Goal: Entertainment & Leisure: Consume media (video, audio)

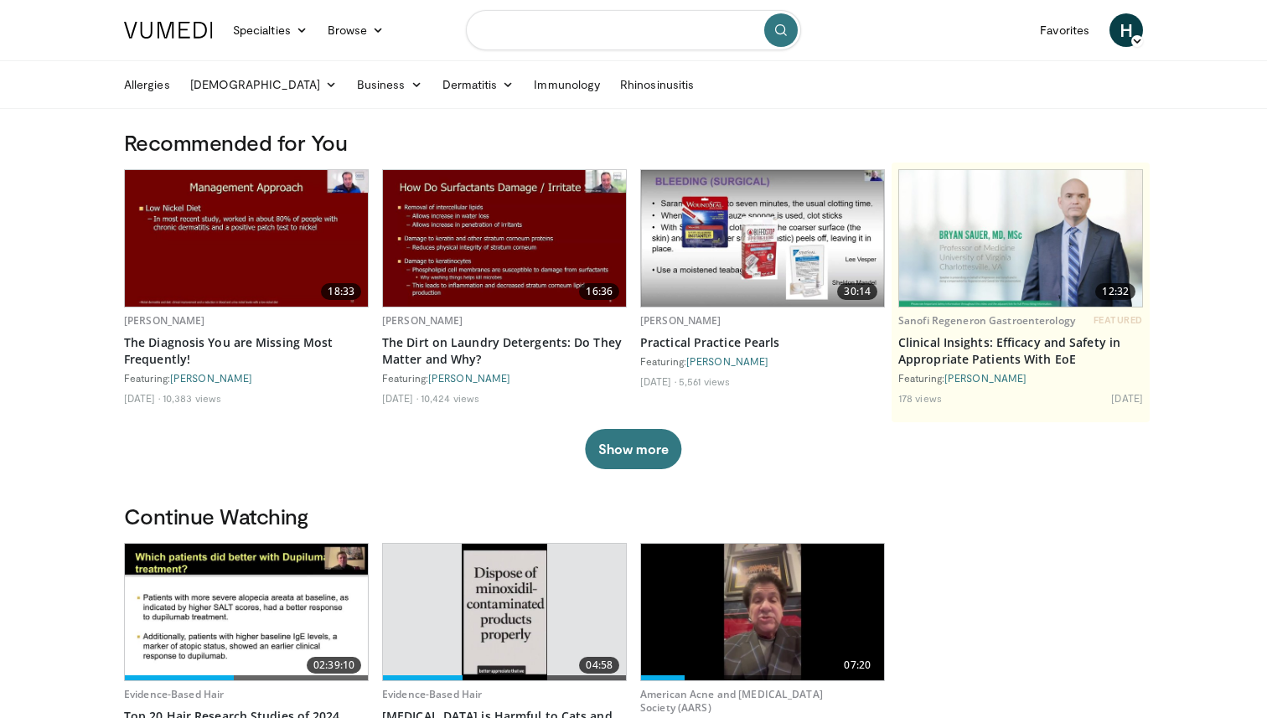
click at [582, 36] on input "Search topics, interventions" at bounding box center [633, 30] width 335 height 40
type input "*********"
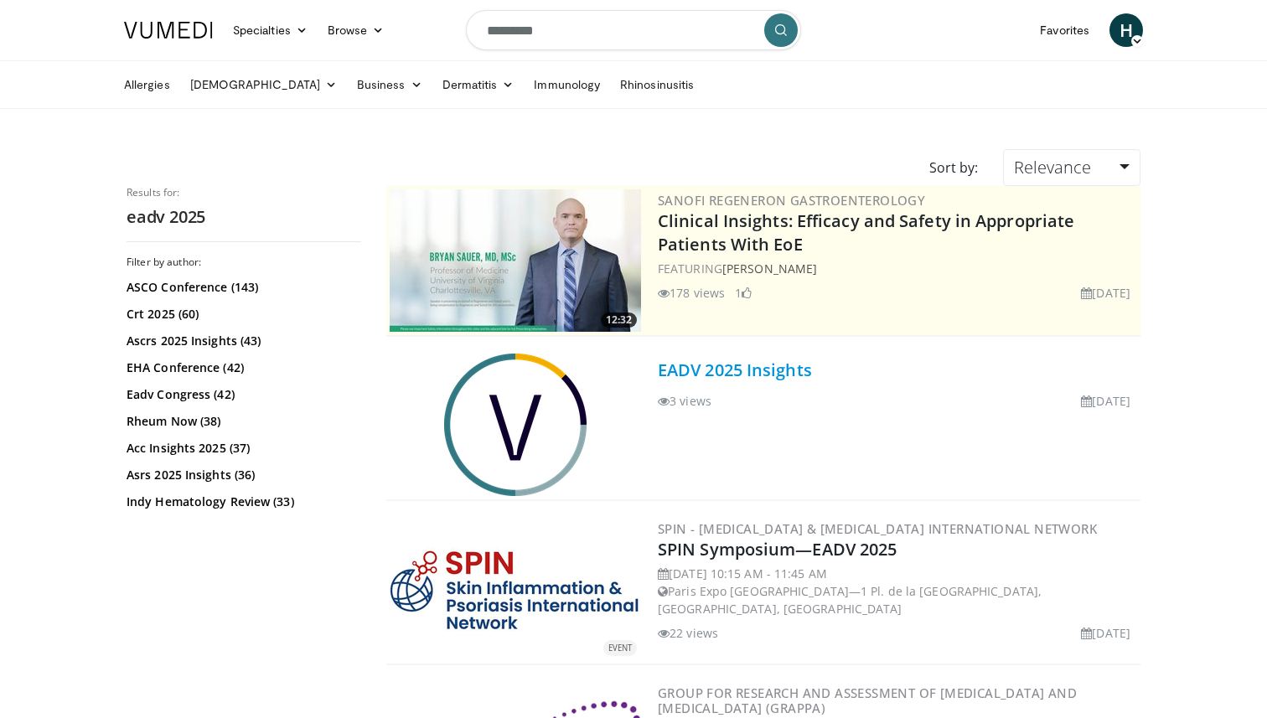
click at [732, 375] on link "EADV 2025 Insights" at bounding box center [735, 370] width 154 height 23
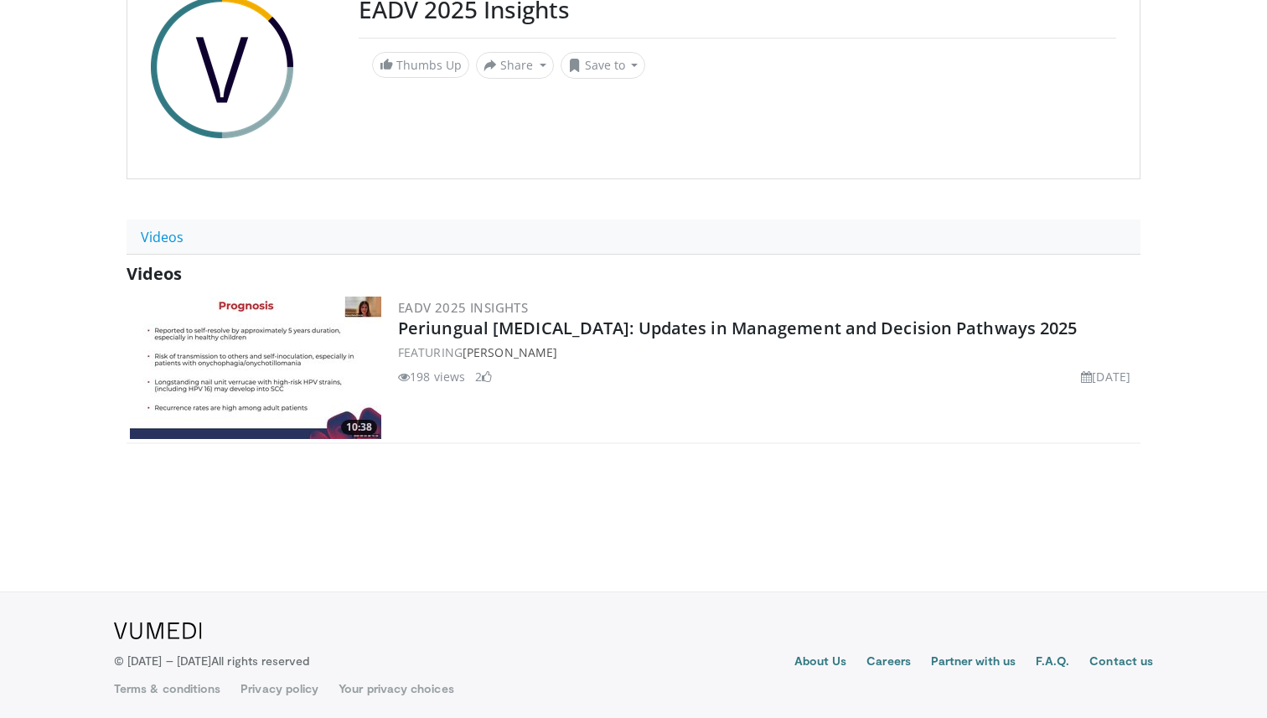
scroll to position [194, 0]
click at [313, 375] on img at bounding box center [255, 368] width 251 height 142
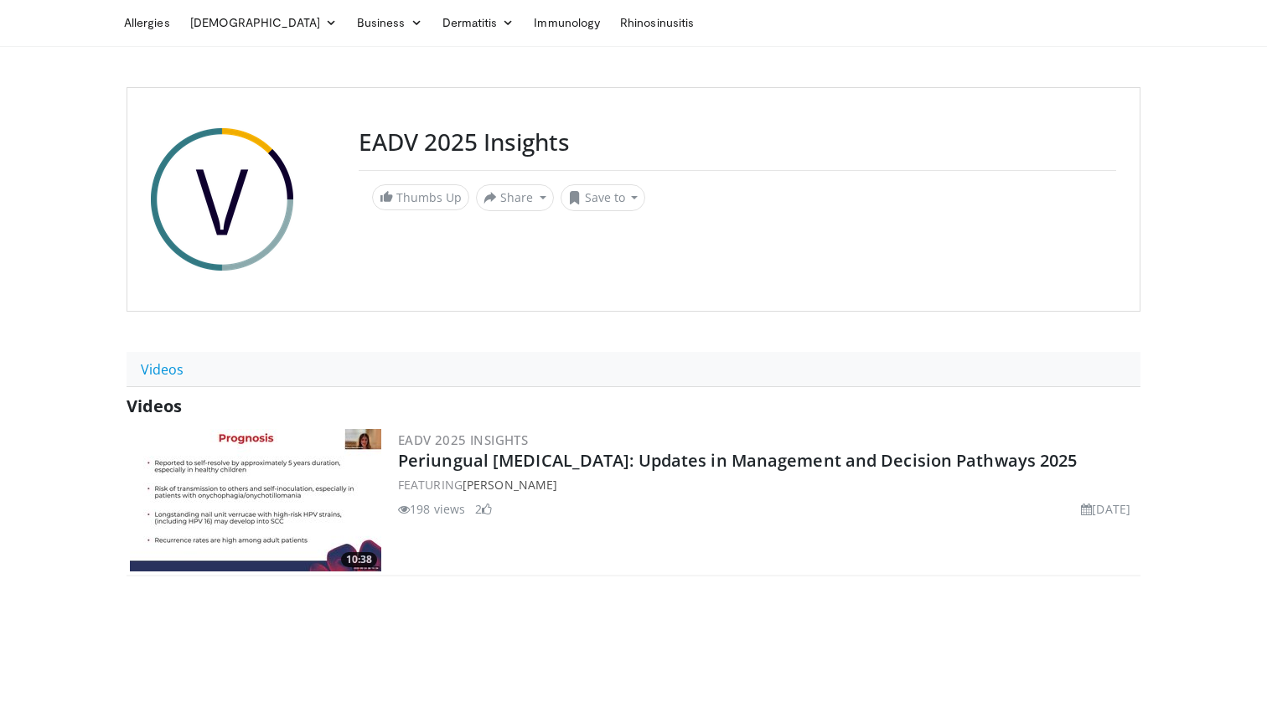
scroll to position [0, 0]
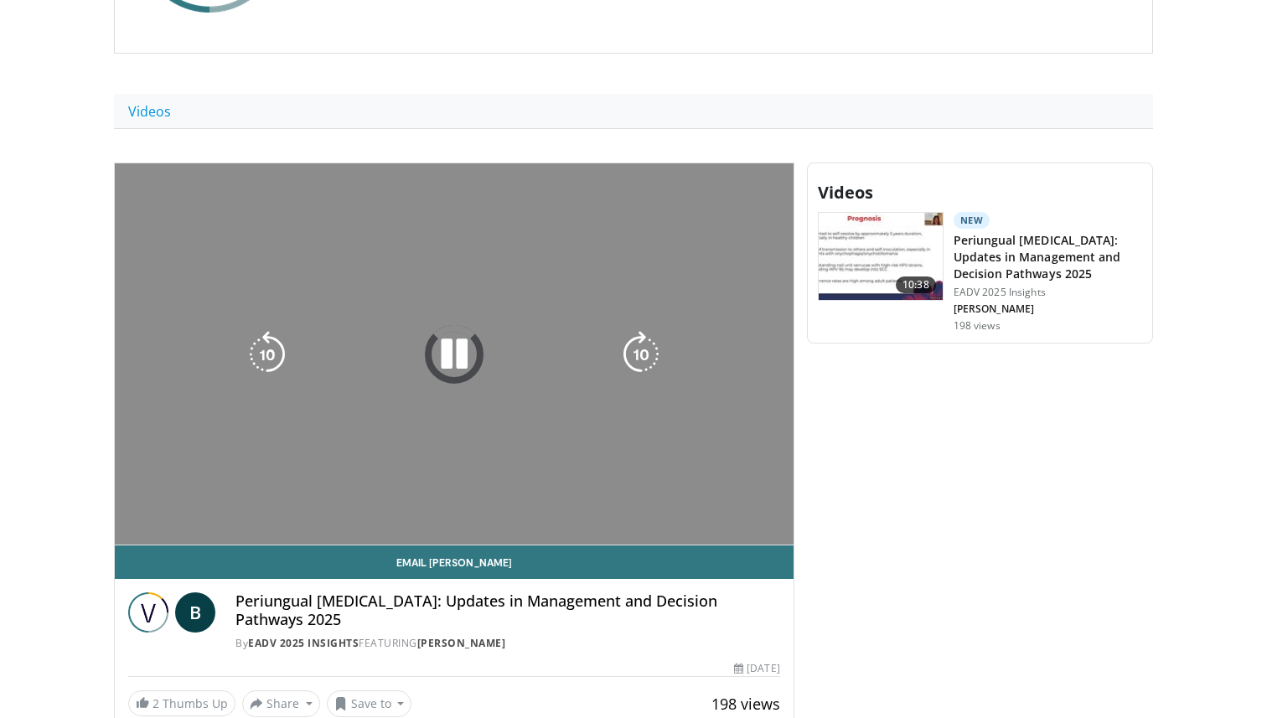
scroll to position [329, 0]
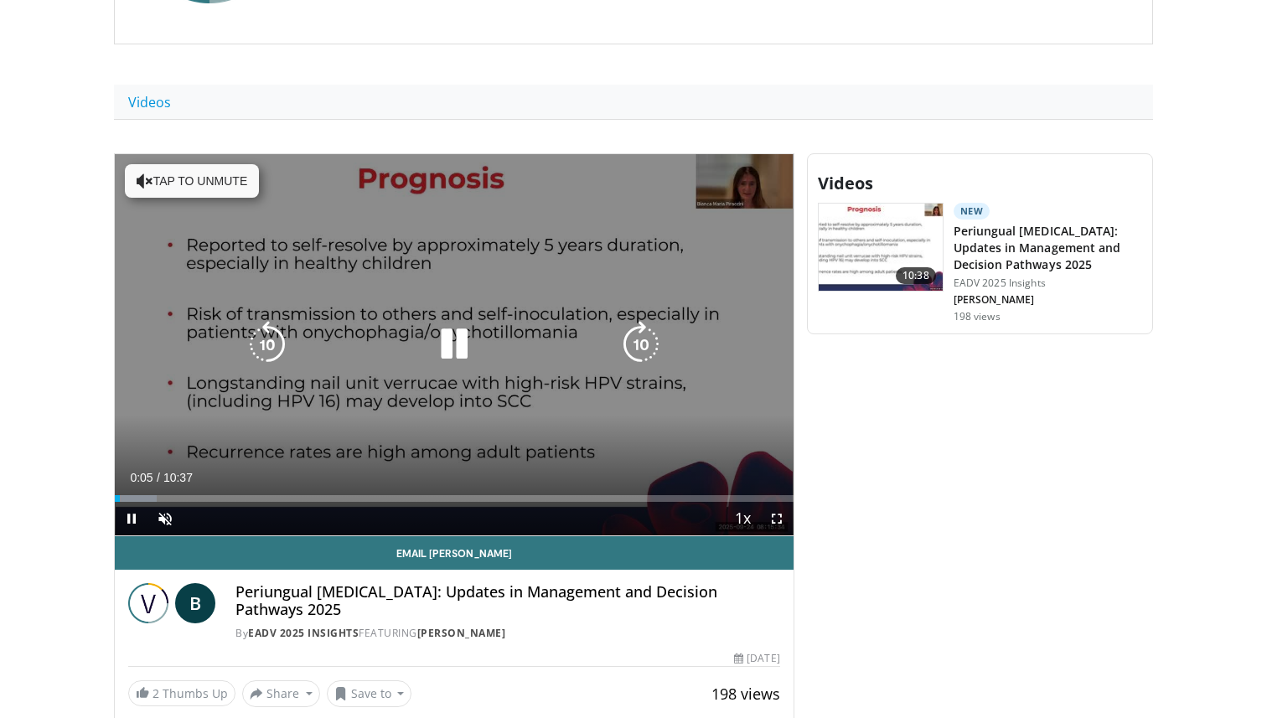
click at [431, 297] on div "10 seconds Tap to unmute" at bounding box center [454, 344] width 679 height 381
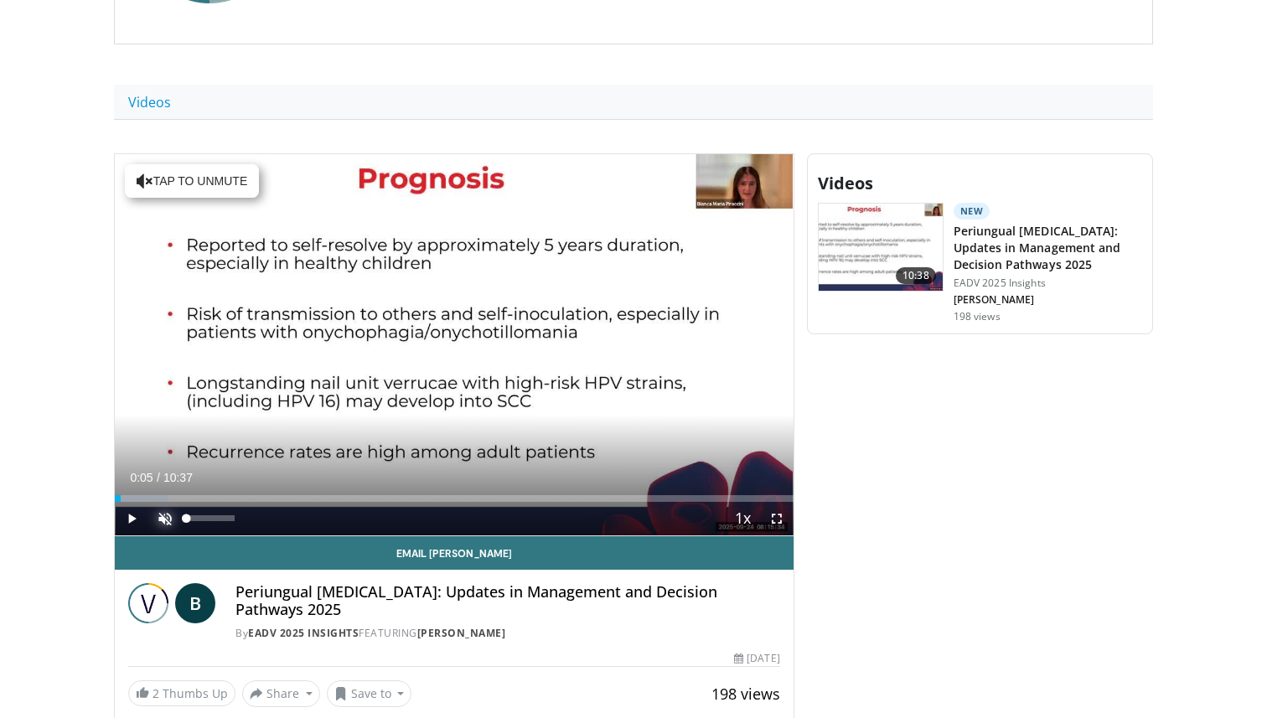
click at [162, 520] on span "Video Player" at bounding box center [165, 519] width 34 height 34
drag, startPoint x: 117, startPoint y: 499, endPoint x: 67, endPoint y: 499, distance: 50.3
click at [67, 499] on body "Specialties Adult & Family Medicine Allergy, Asthma, Immunology Anesthesiology …" at bounding box center [633, 420] width 1267 height 1498
click at [148, 502] on button "Mute" at bounding box center [165, 519] width 34 height 34
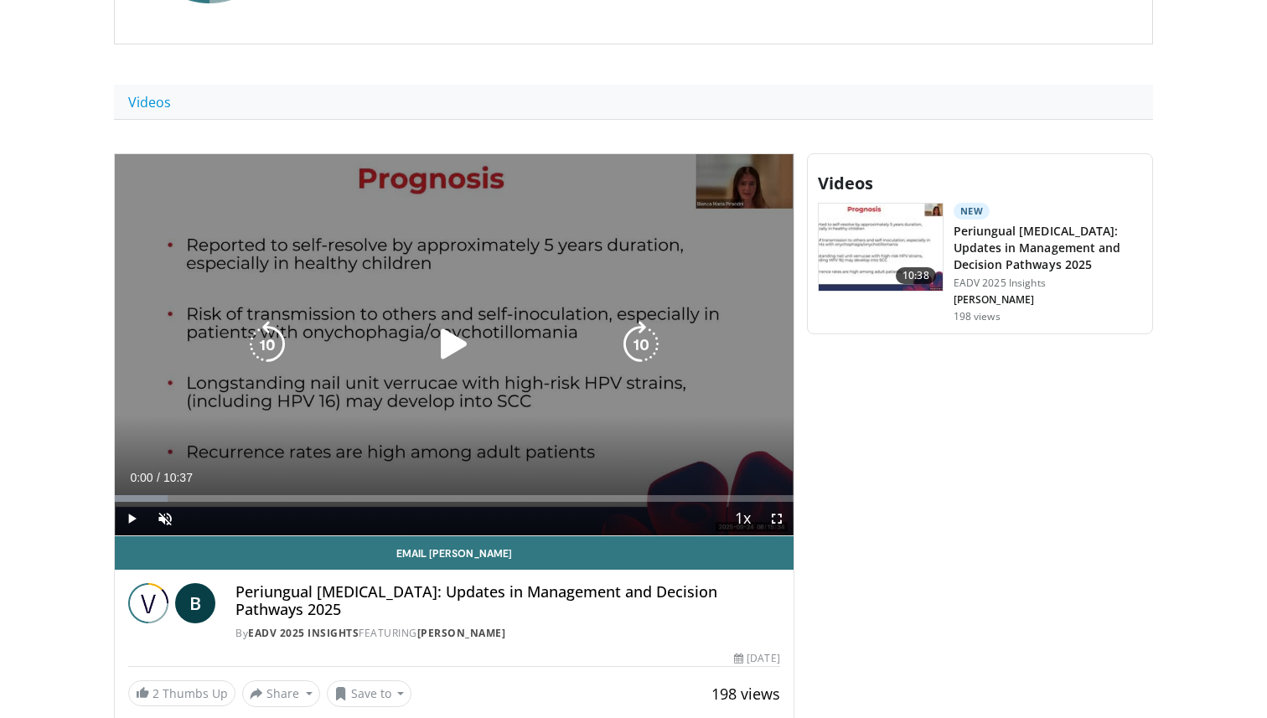
click at [385, 402] on div "10 seconds Tap to unmute" at bounding box center [454, 344] width 679 height 381
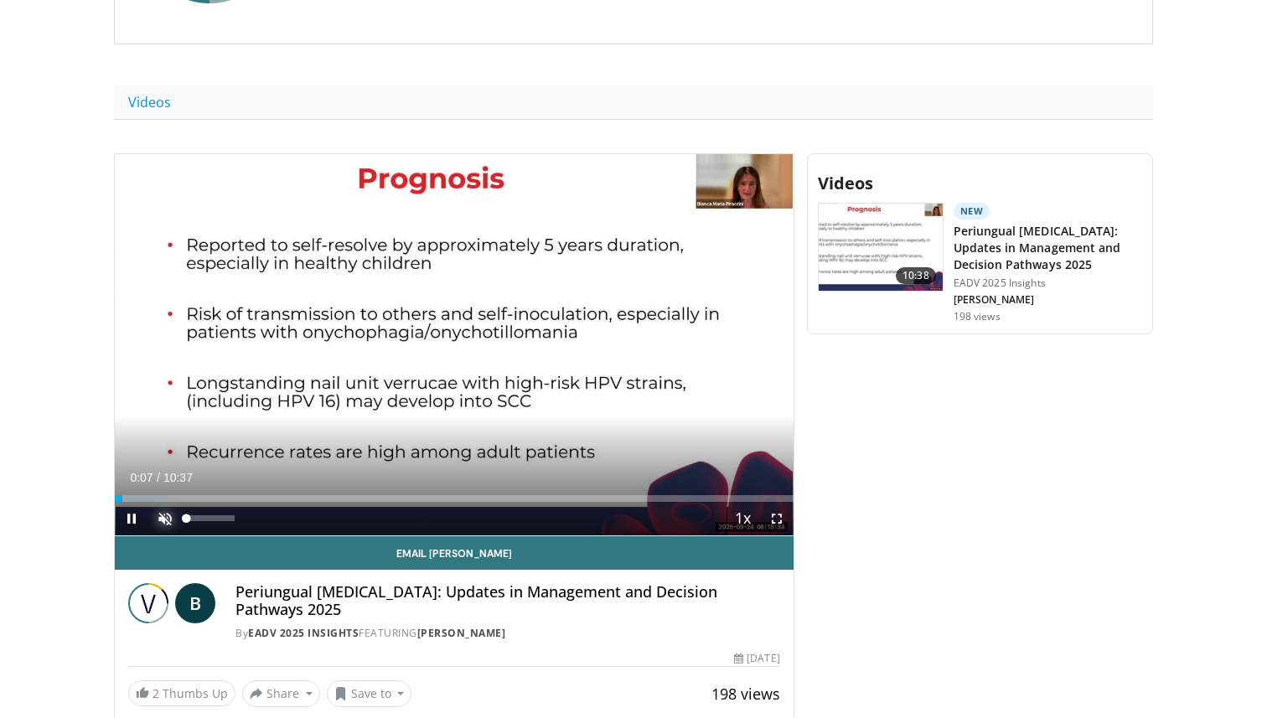
click at [163, 519] on span "Video Player" at bounding box center [165, 519] width 34 height 34
drag, startPoint x: 119, startPoint y: 499, endPoint x: 86, endPoint y: 501, distance: 32.8
click at [86, 501] on body "Specialties Adult & Family Medicine Allergy, Asthma, Immunology Anesthesiology …" at bounding box center [633, 420] width 1267 height 1498
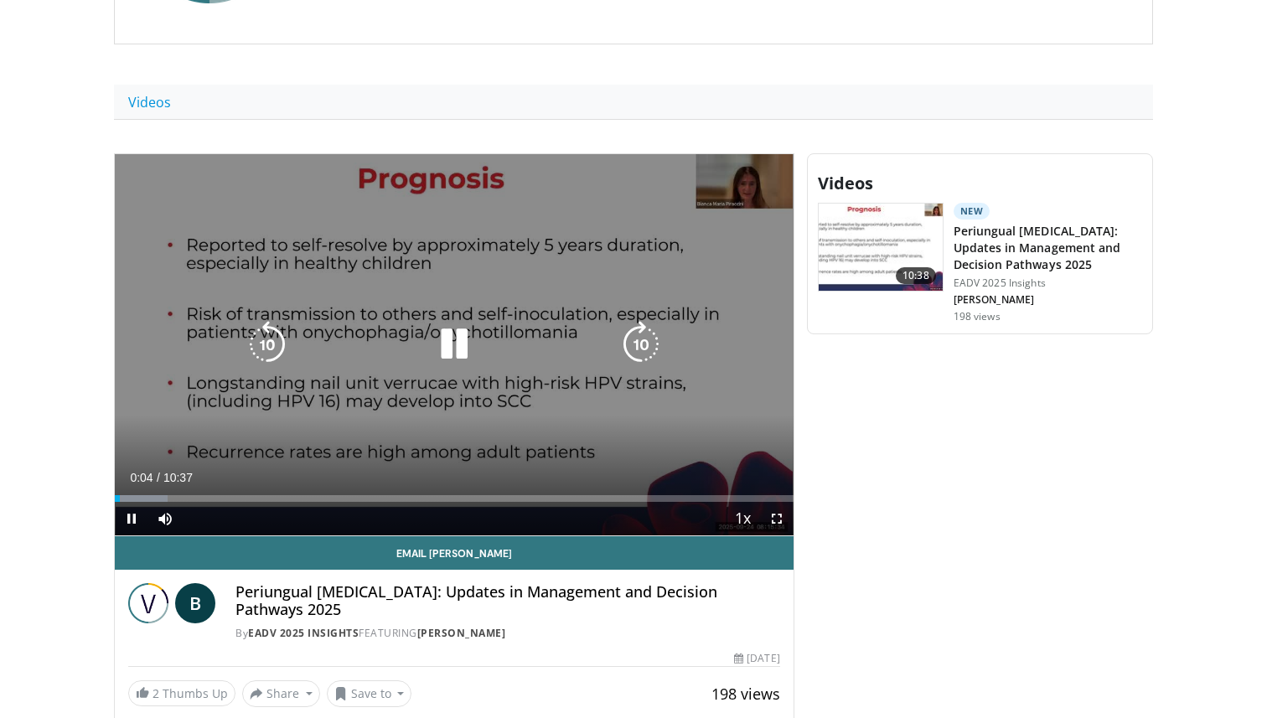
click at [455, 339] on icon "Video Player" at bounding box center [454, 344] width 47 height 47
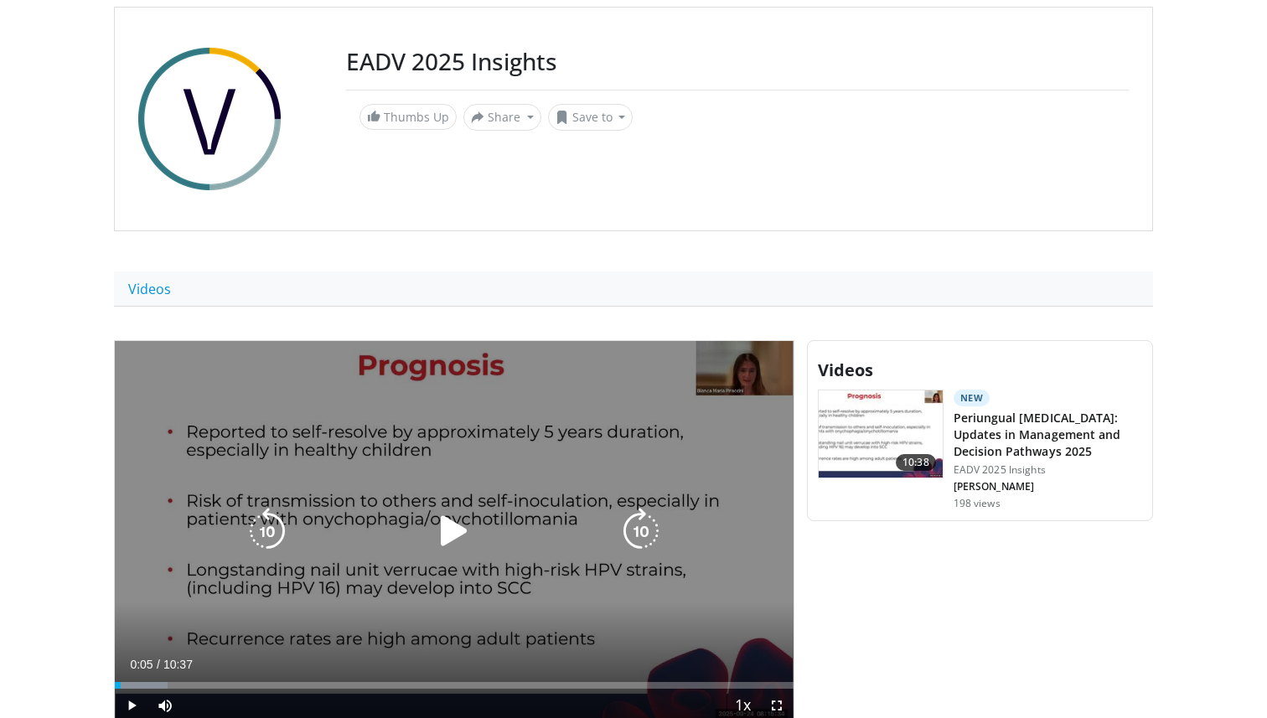
scroll to position [0, 0]
